Goal: Task Accomplishment & Management: Complete application form

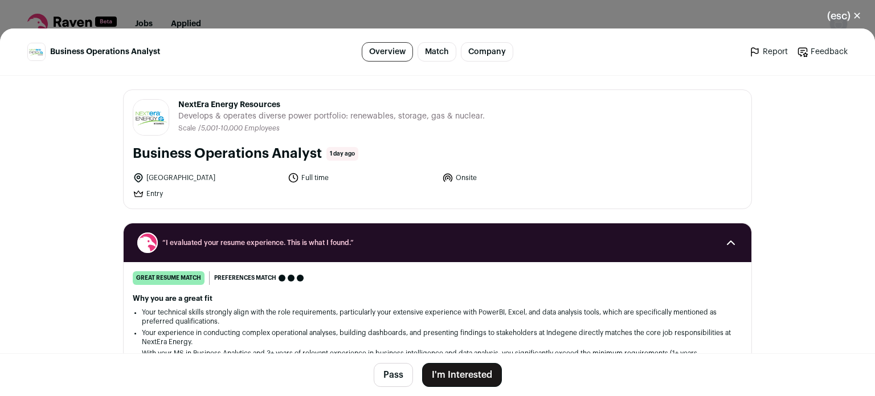
click at [467, 368] on button "I'm Interested" at bounding box center [462, 375] width 80 height 24
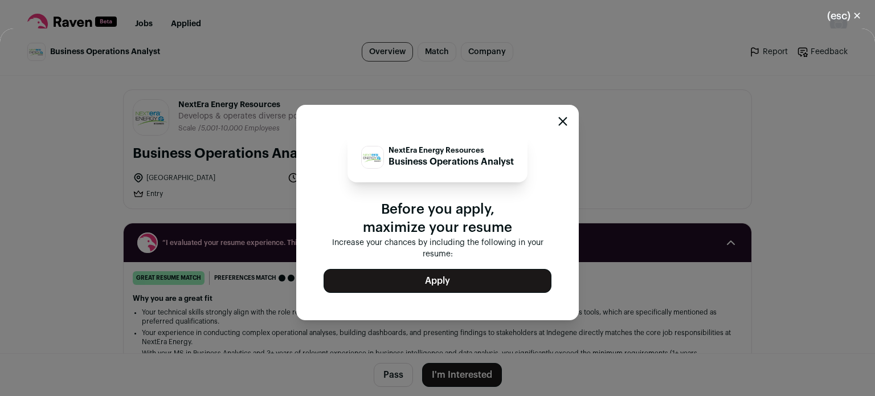
click at [400, 276] on button "Apply" at bounding box center [438, 281] width 228 height 24
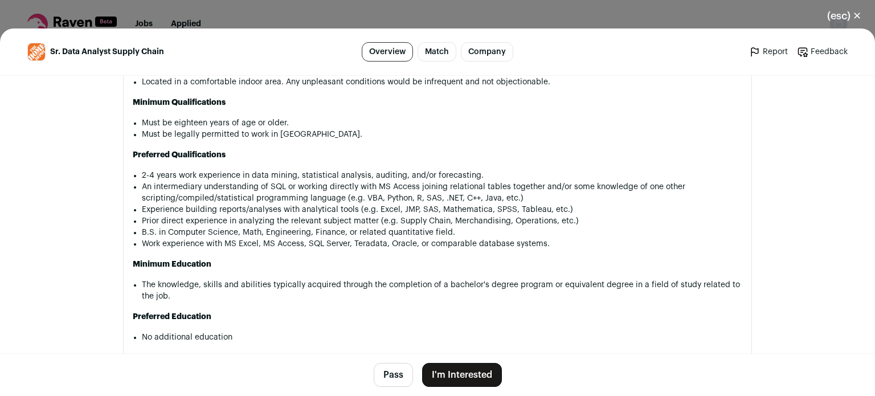
scroll to position [943, 0]
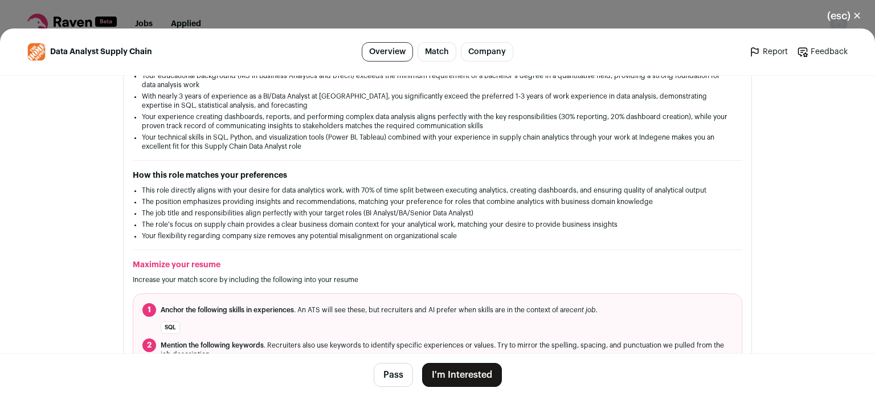
scroll to position [237, 0]
click at [454, 382] on button "I'm Interested" at bounding box center [462, 375] width 80 height 24
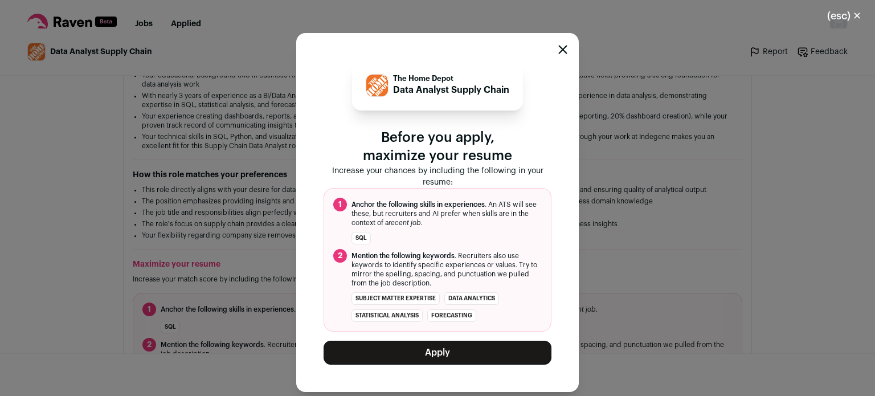
click at [446, 357] on button "Apply" at bounding box center [438, 353] width 228 height 24
